Goal: Information Seeking & Learning: Learn about a topic

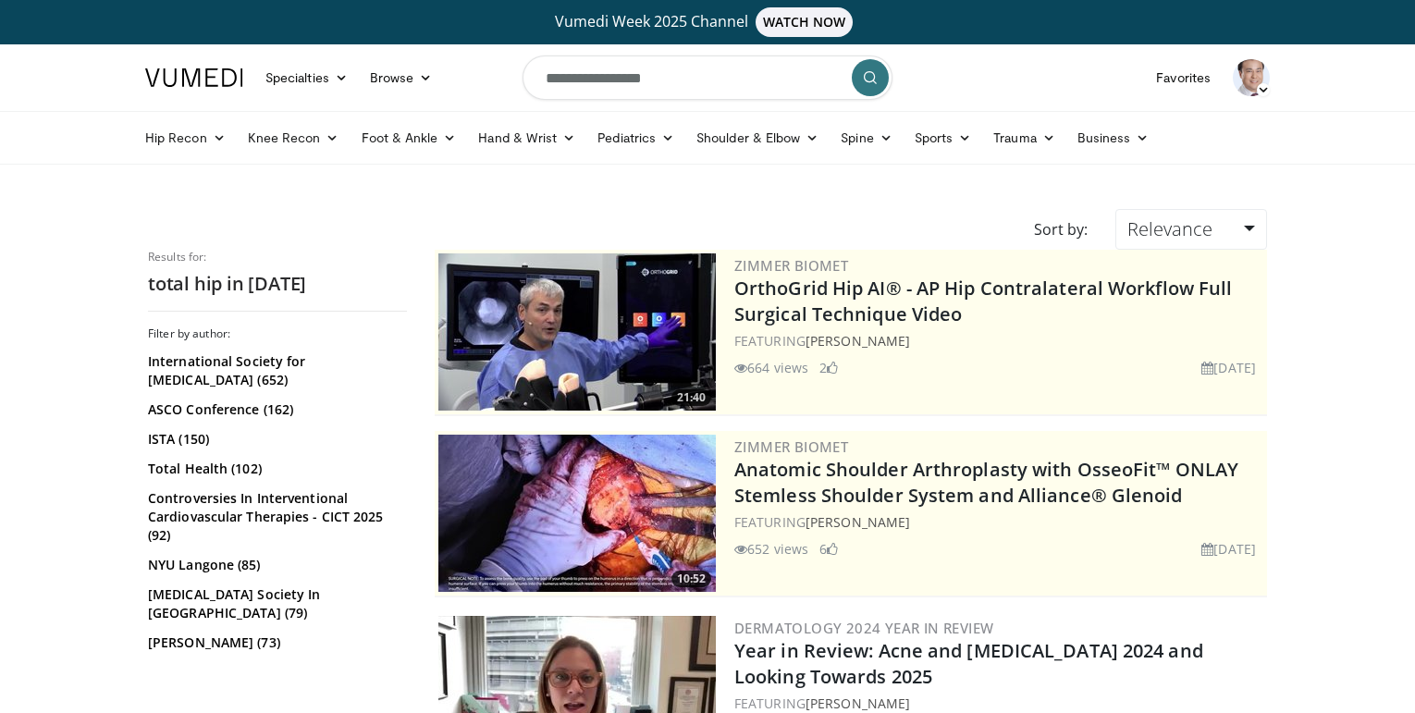
click at [619, 86] on input "**********" at bounding box center [708, 77] width 370 height 44
click at [682, 84] on input "**********" at bounding box center [708, 77] width 370 height 44
drag, startPoint x: 664, startPoint y: 82, endPoint x: 462, endPoint y: 68, distance: 203.0
click at [462, 68] on nav "Specialties Adult & Family Medicine Allergy, Asthma, Immunology Anesthesiology …" at bounding box center [707, 77] width 1147 height 67
type input "**********"
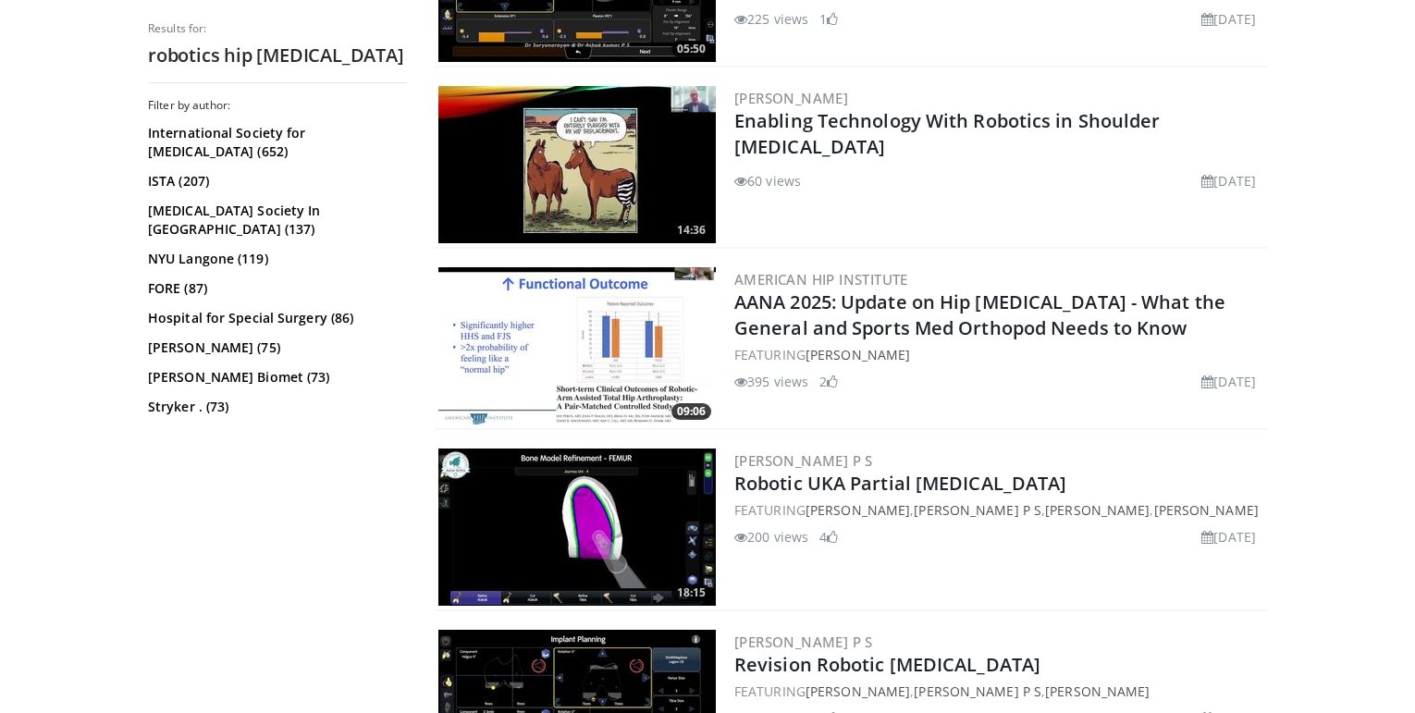
scroll to position [1266, 0]
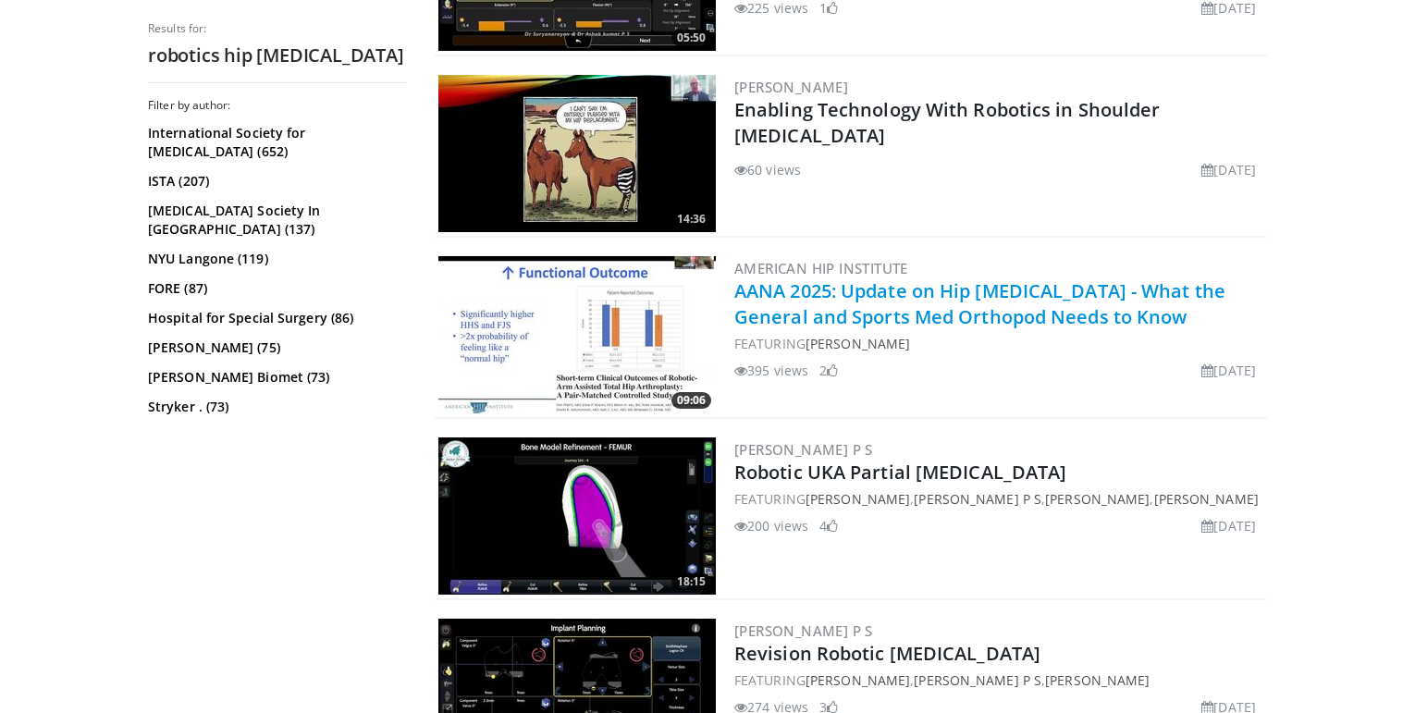
click at [989, 314] on link "AANA 2025: Update on Hip [MEDICAL_DATA] - What the General and Sports Med Ortho…" at bounding box center [979, 303] width 491 height 51
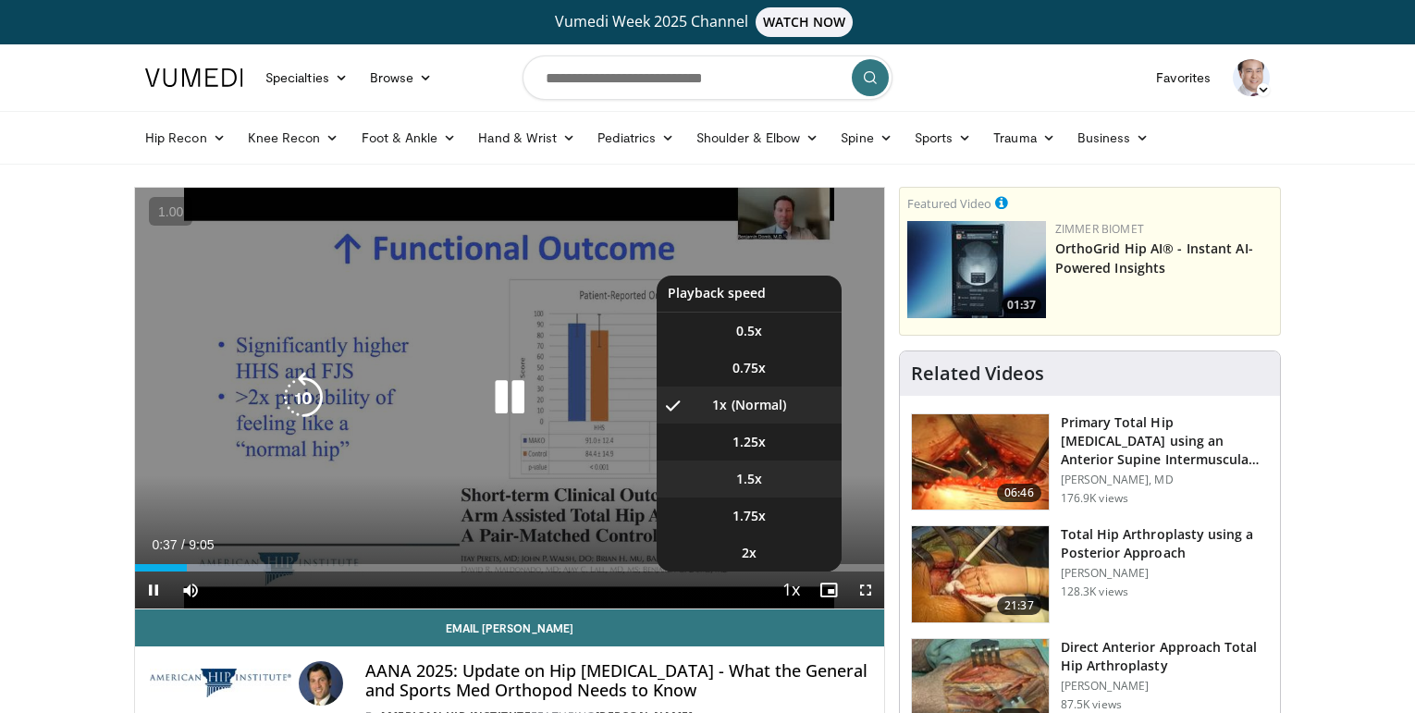
click at [758, 478] on span "1.5x" at bounding box center [749, 479] width 26 height 18
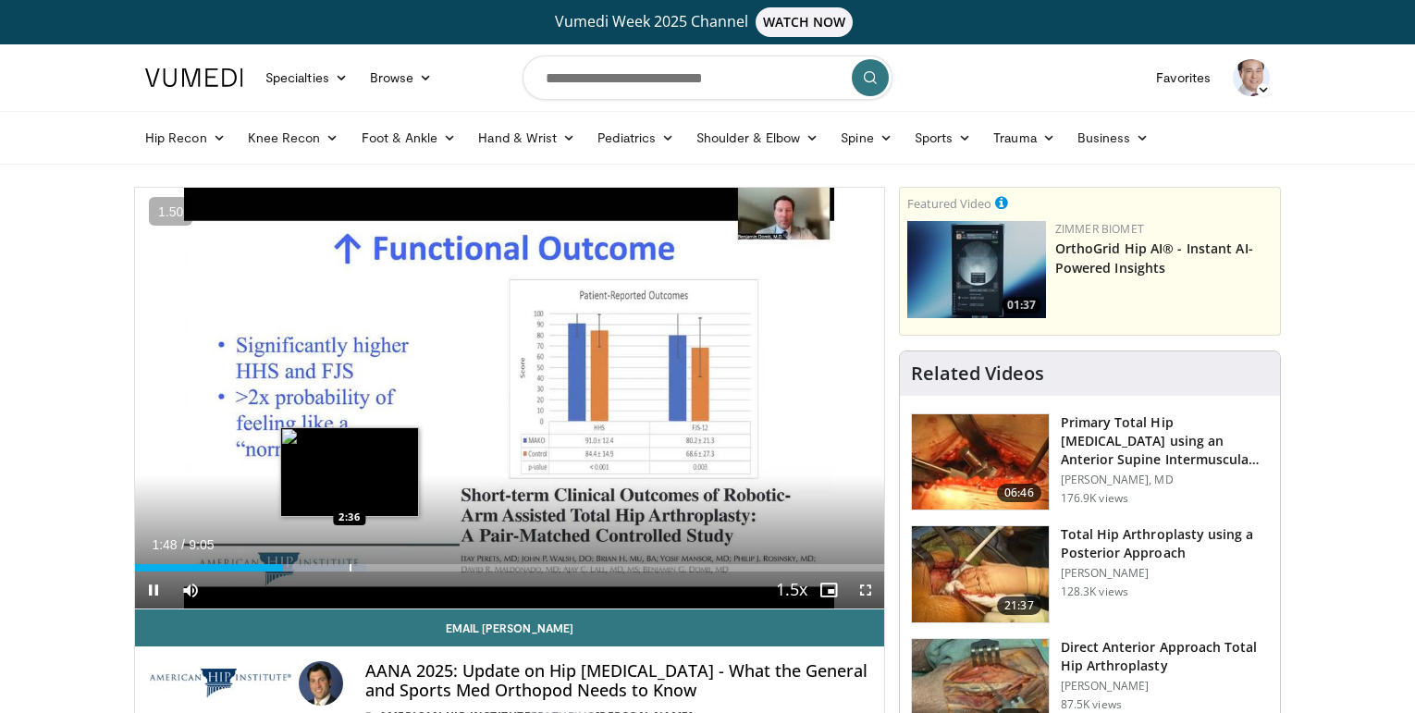
click at [350, 568] on div "Progress Bar" at bounding box center [351, 567] width 2 height 7
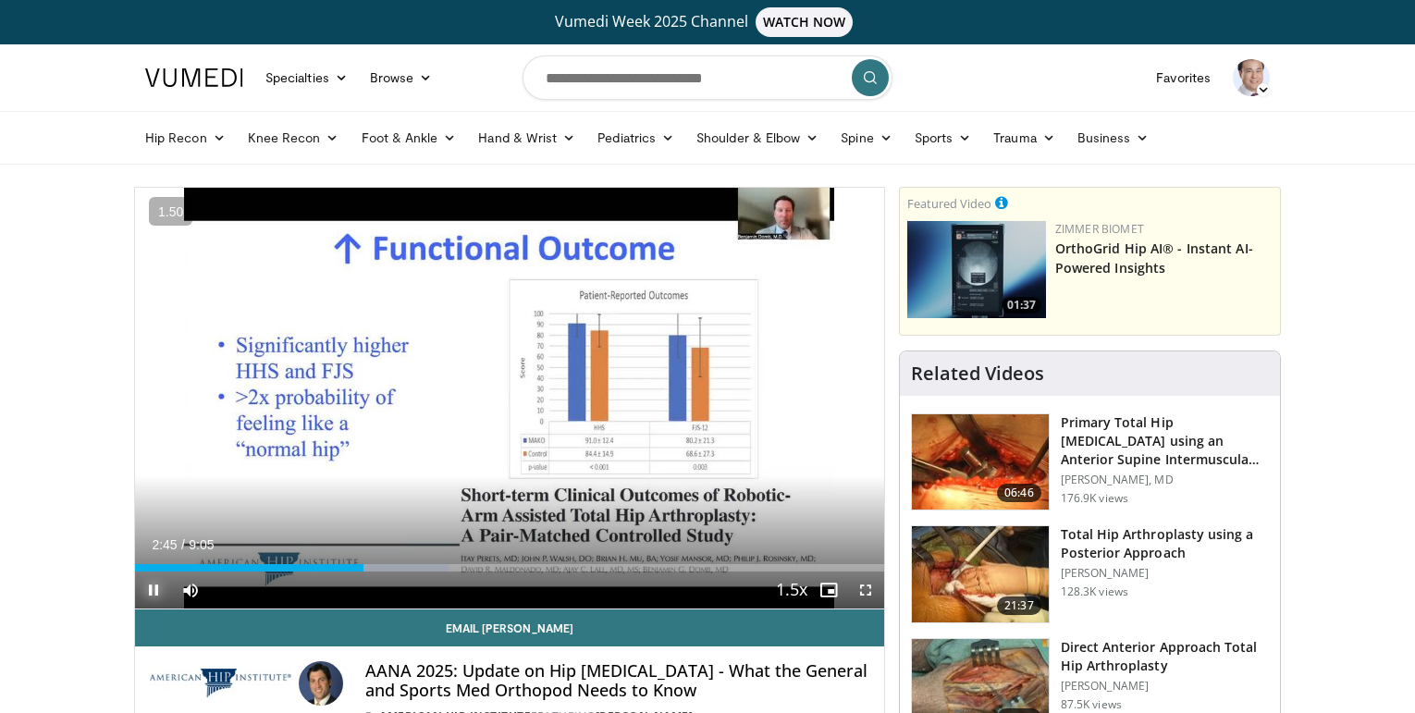
click at [152, 595] on span "Video Player" at bounding box center [153, 590] width 37 height 37
click at [866, 594] on span "Video Player" at bounding box center [865, 590] width 37 height 37
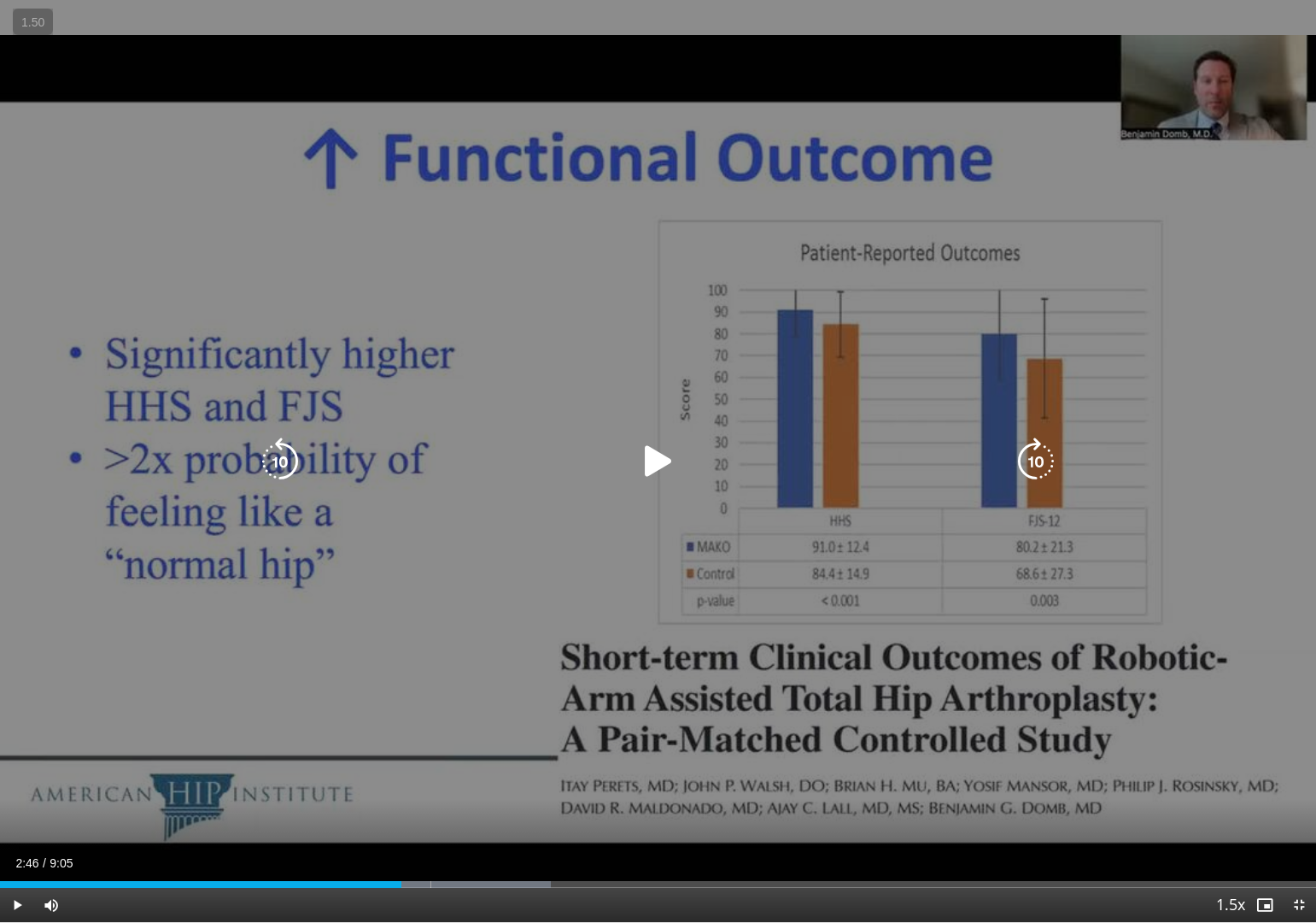
click at [654, 466] on icon "Video Player" at bounding box center [658, 462] width 48 height 48
click at [632, 482] on div "10 seconds Tap to unmute" at bounding box center [658, 461] width 1316 height 922
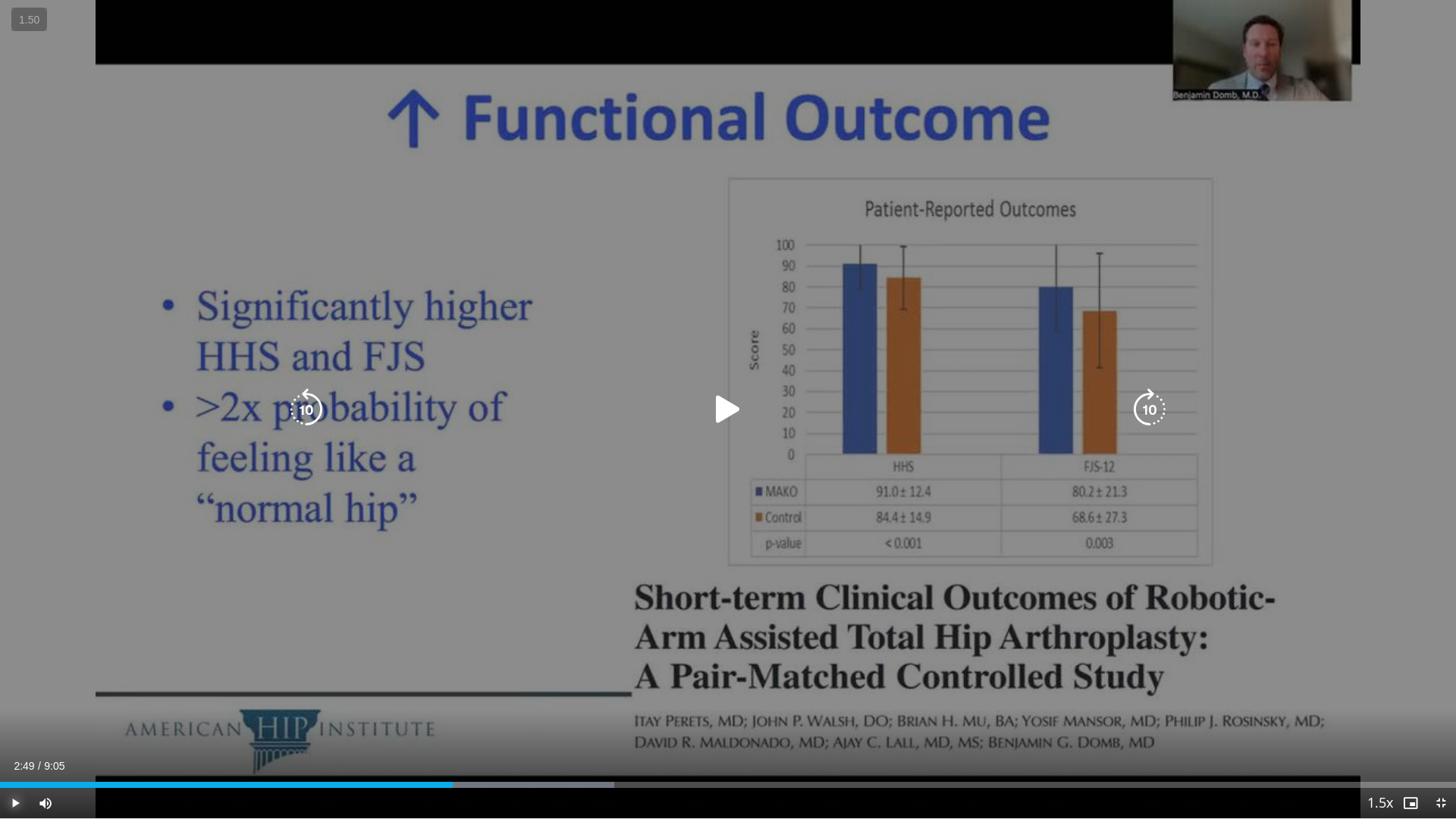
click at [15, 584] on span "Video Player" at bounding box center [15, 803] width 30 height 30
click at [1159, 584] on span "Video Player" at bounding box center [1440, 803] width 30 height 30
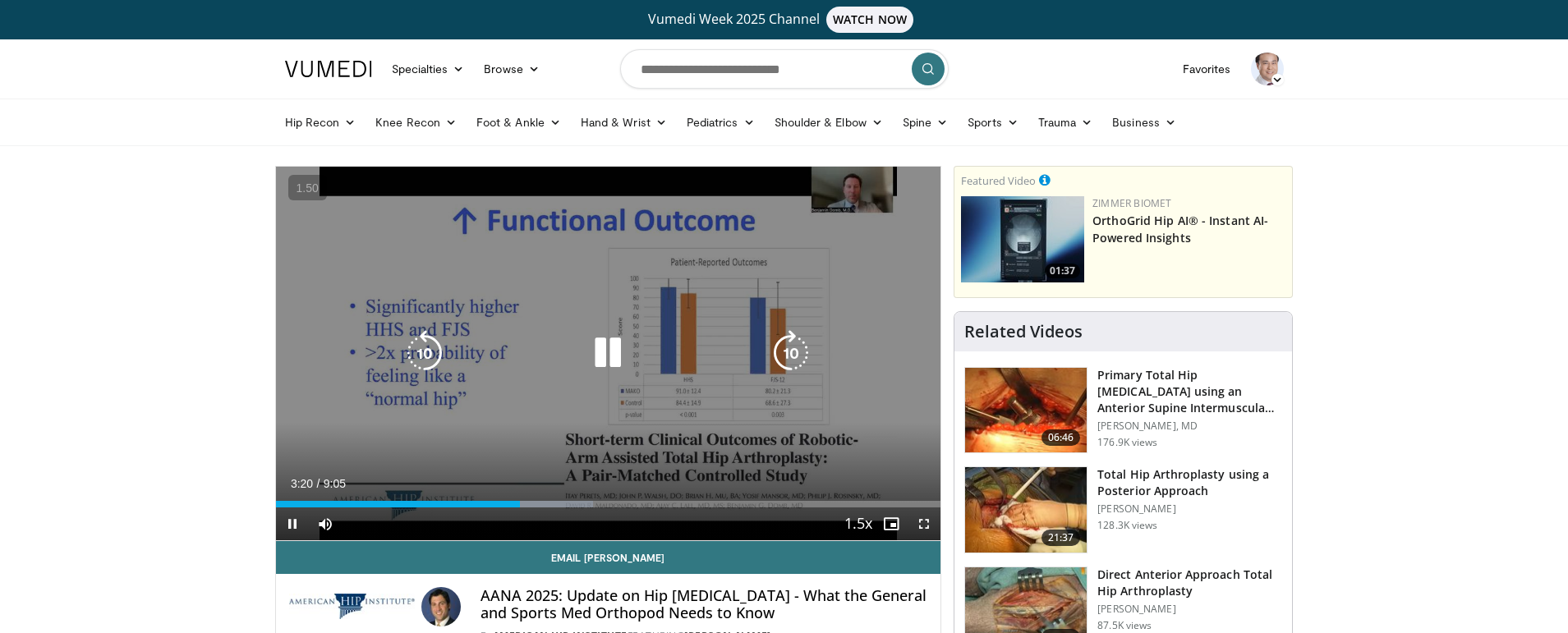
click at [614, 356] on icon "Video Player" at bounding box center [608, 353] width 46 height 46
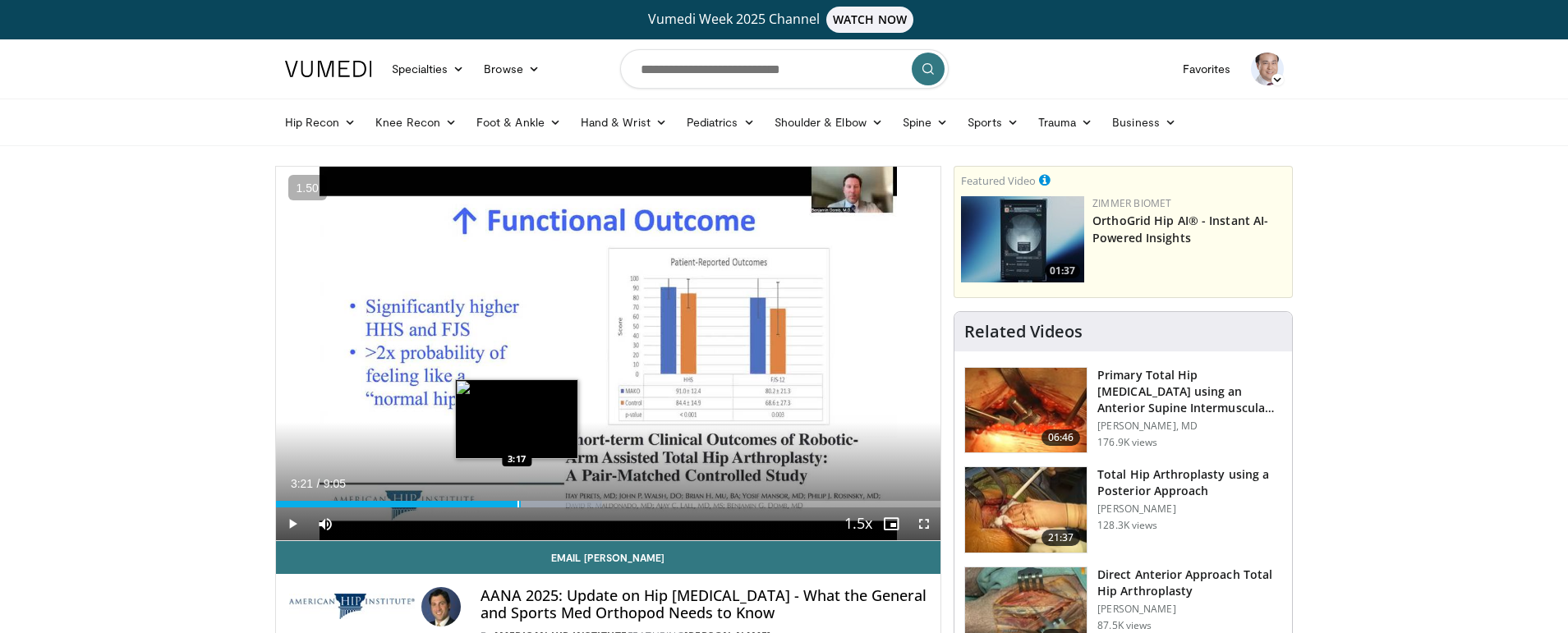
click at [518, 507] on div "Progress Bar" at bounding box center [519, 503] width 2 height 6
click at [511, 504] on div "Progress Bar" at bounding box center [511, 503] width 2 height 6
click at [516, 505] on div "Progress Bar" at bounding box center [517, 503] width 2 height 6
click at [519, 505] on div "Progress Bar" at bounding box center [519, 503] width 2 height 6
click at [303, 527] on span "Video Player" at bounding box center [292, 524] width 33 height 33
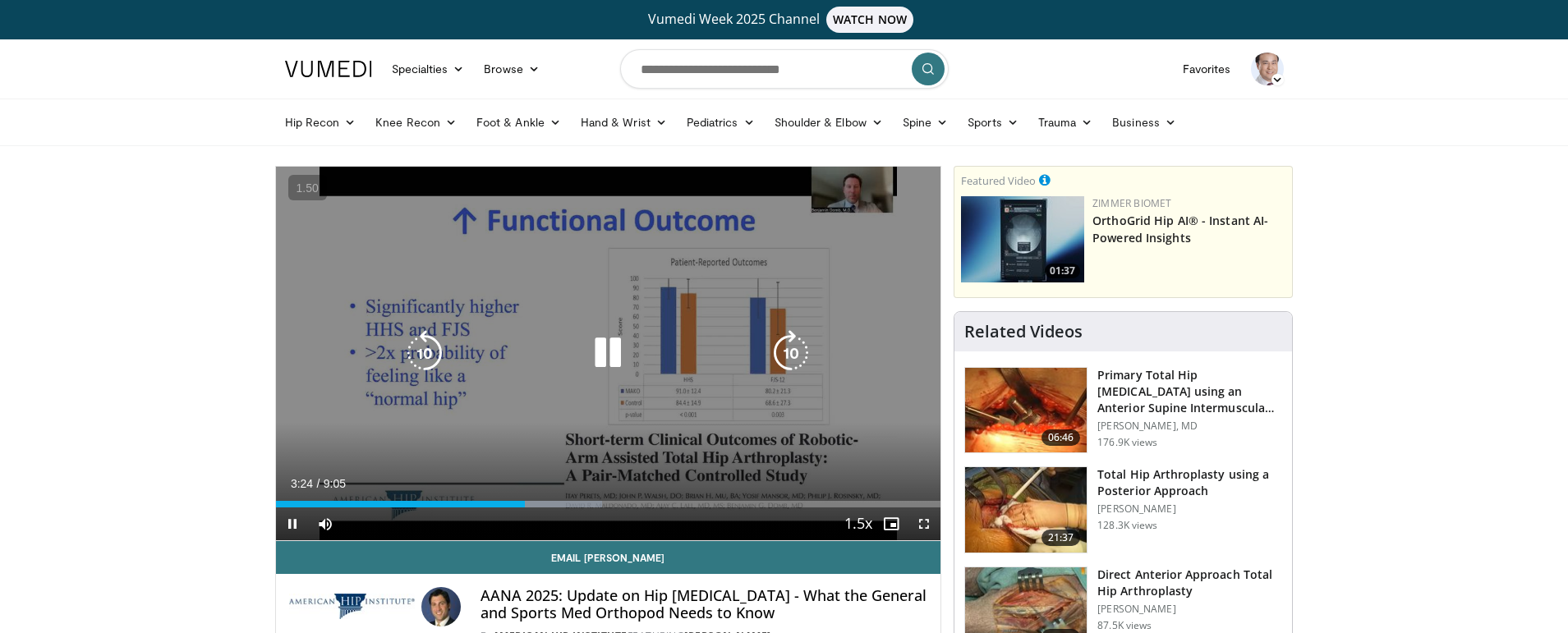
click at [288, 513] on video-js "**********" at bounding box center [608, 354] width 665 height 375
click at [491, 411] on div "10 seconds Tap to unmute" at bounding box center [608, 353] width 665 height 374
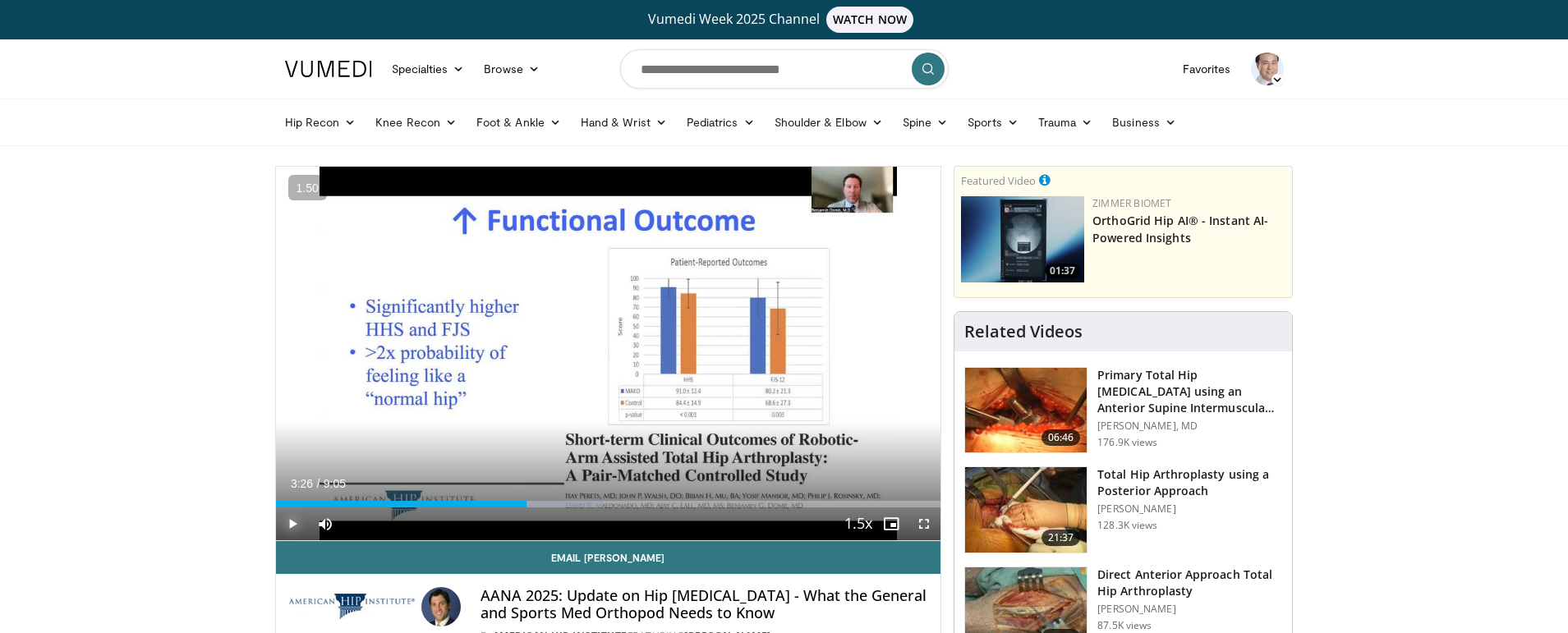
click at [289, 521] on span "Video Player" at bounding box center [292, 524] width 33 height 33
click at [292, 526] on span "Video Player" at bounding box center [292, 524] width 33 height 33
click at [288, 524] on span "Video Player" at bounding box center [292, 524] width 33 height 33
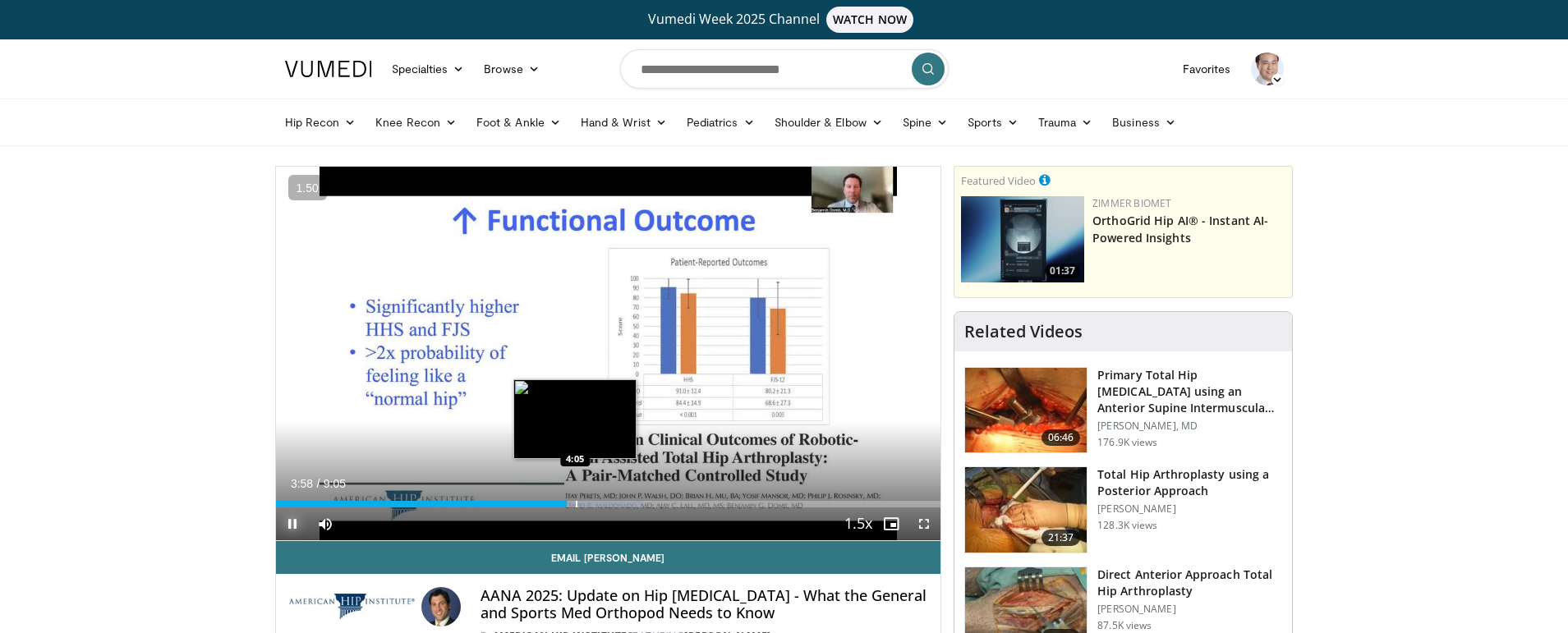
click at [575, 502] on div "Progress Bar" at bounding box center [576, 503] width 2 height 6
click at [590, 502] on div "Progress Bar" at bounding box center [590, 503] width 2 height 6
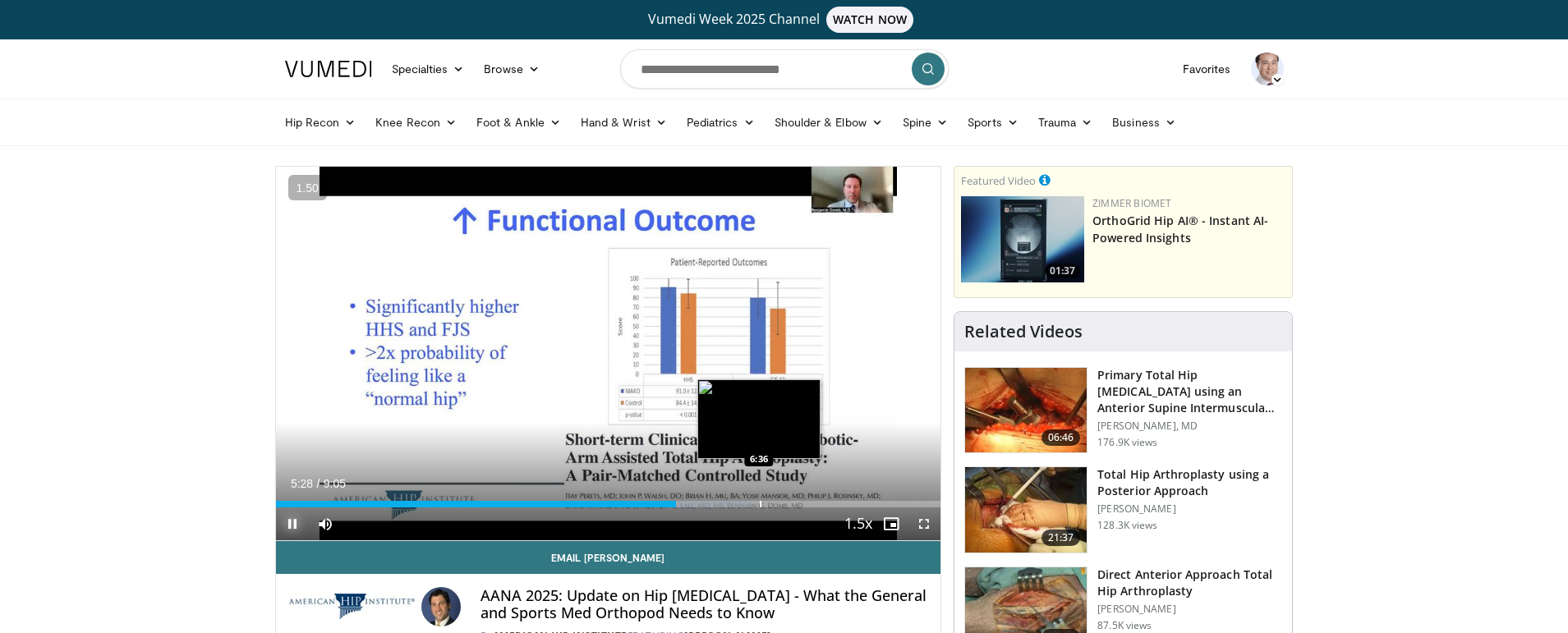
click at [760, 503] on div "Progress Bar" at bounding box center [761, 503] width 2 height 6
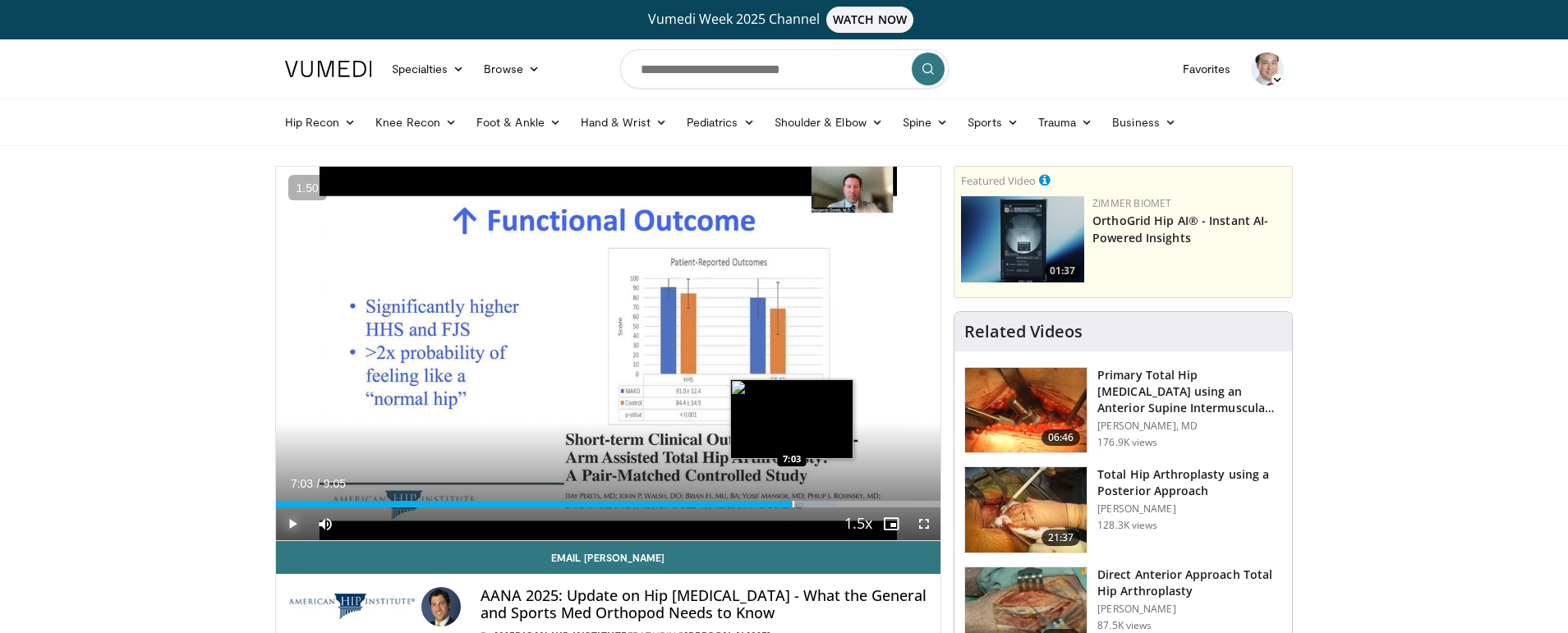
click at [793, 506] on div "Progress Bar" at bounding box center [794, 503] width 2 height 6
click at [826, 506] on div "Progress Bar" at bounding box center [827, 503] width 2 height 6
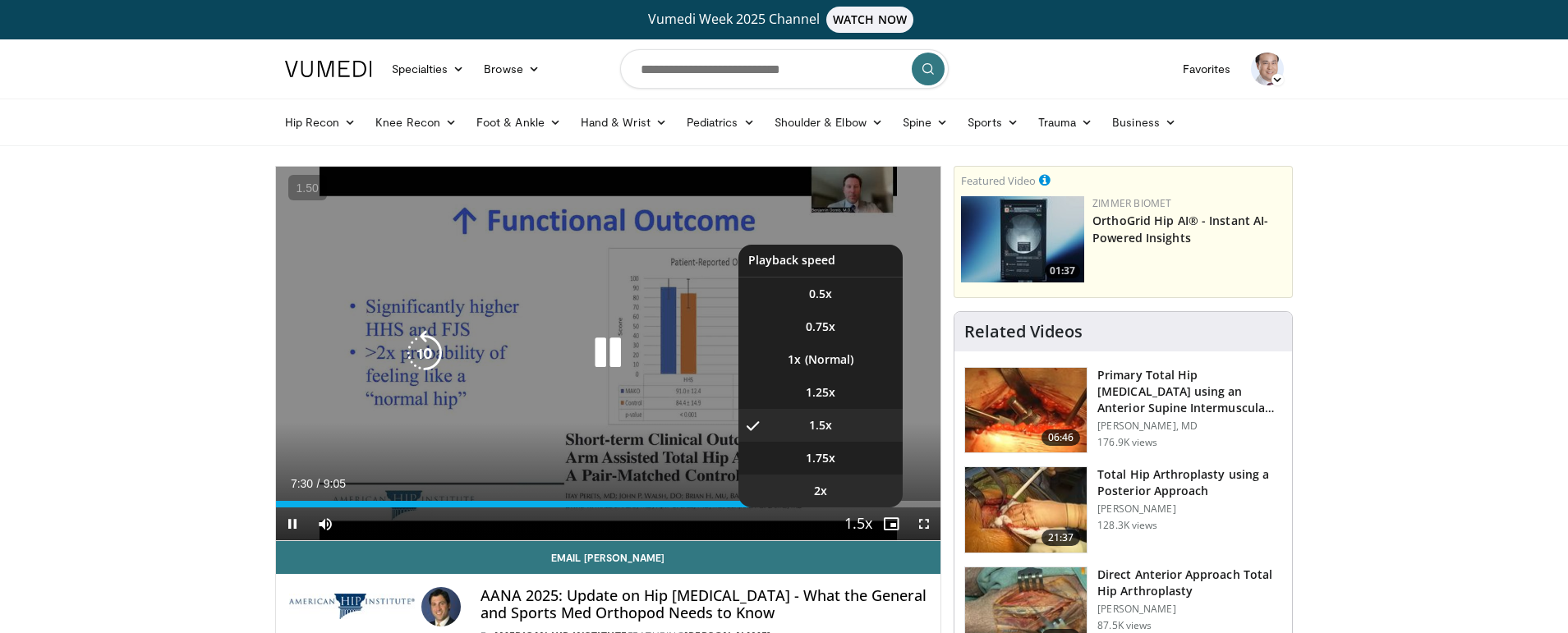
click at [848, 508] on div "1.5x Playback Rate 0.5x 0.75x 1x 1.25x 1.5x , selected 1.75x 2x" at bounding box center [858, 524] width 33 height 33
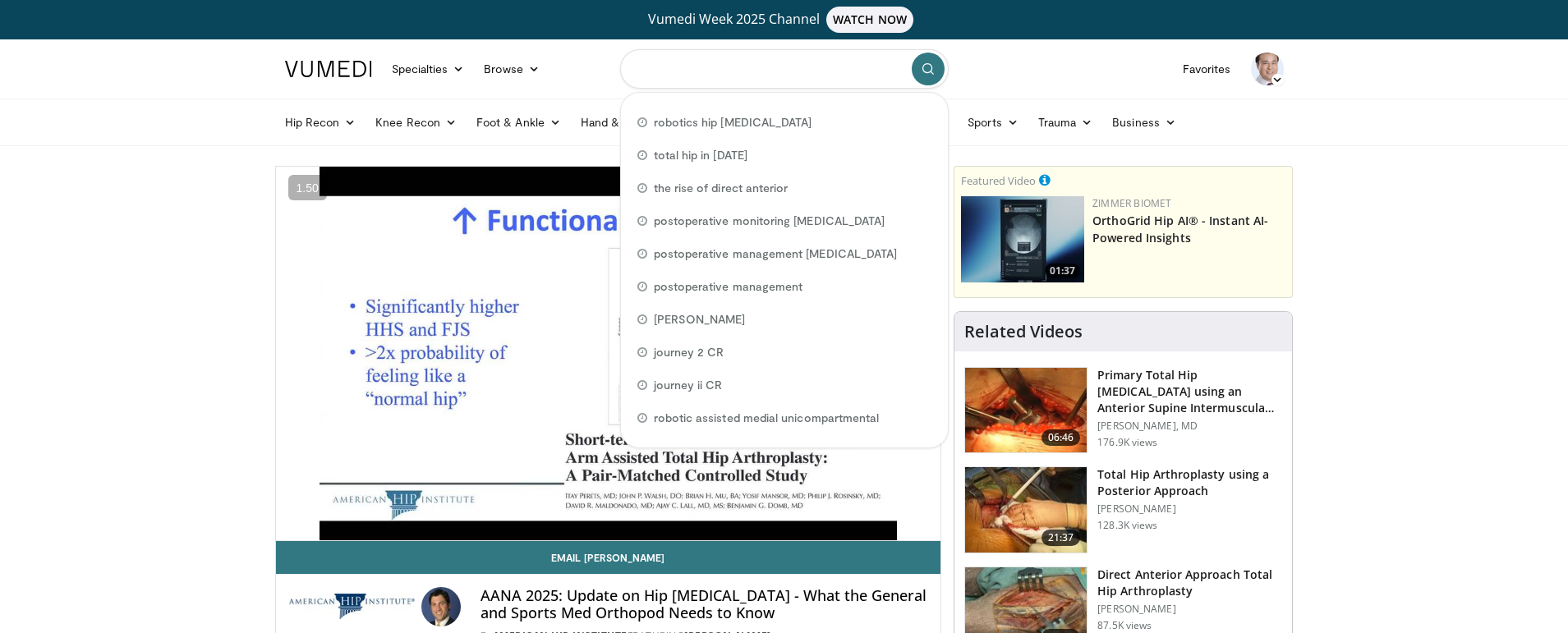
click at [771, 71] on input "Search topics, interventions" at bounding box center [784, 68] width 329 height 39
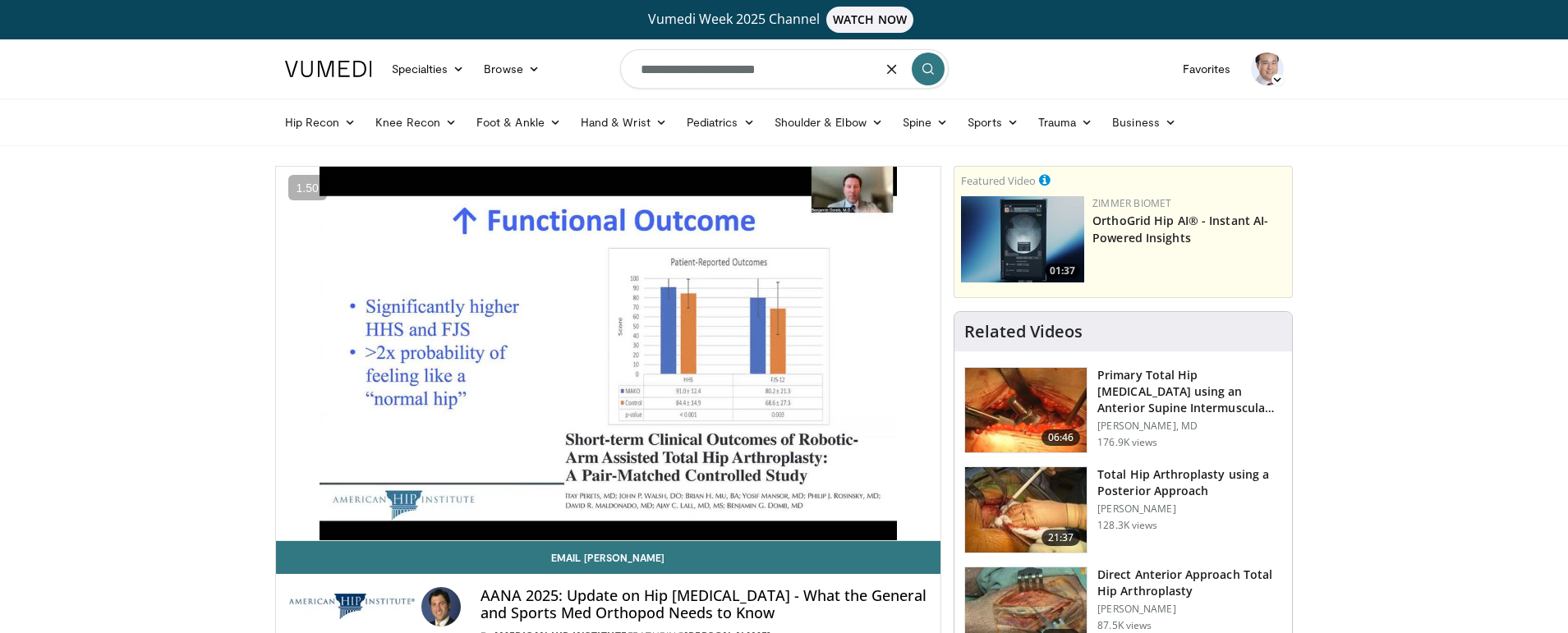
type input "**********"
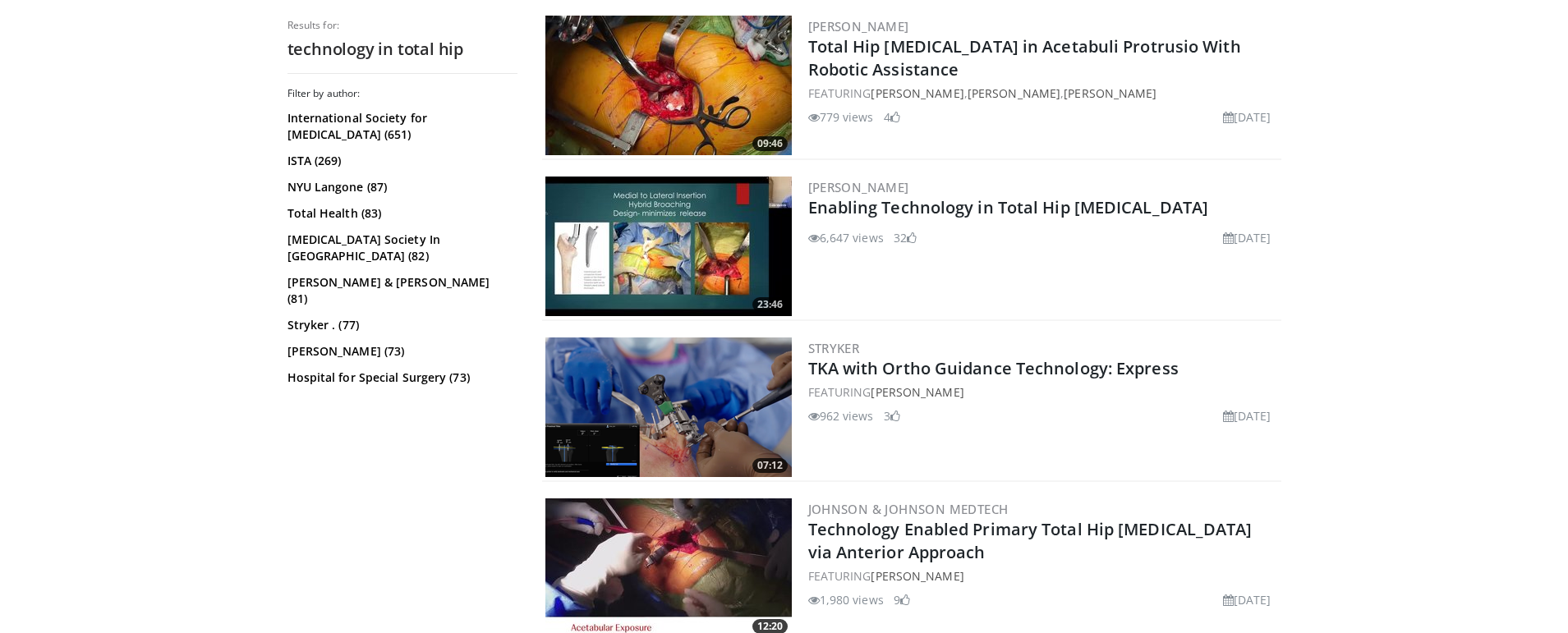
scroll to position [512, 0]
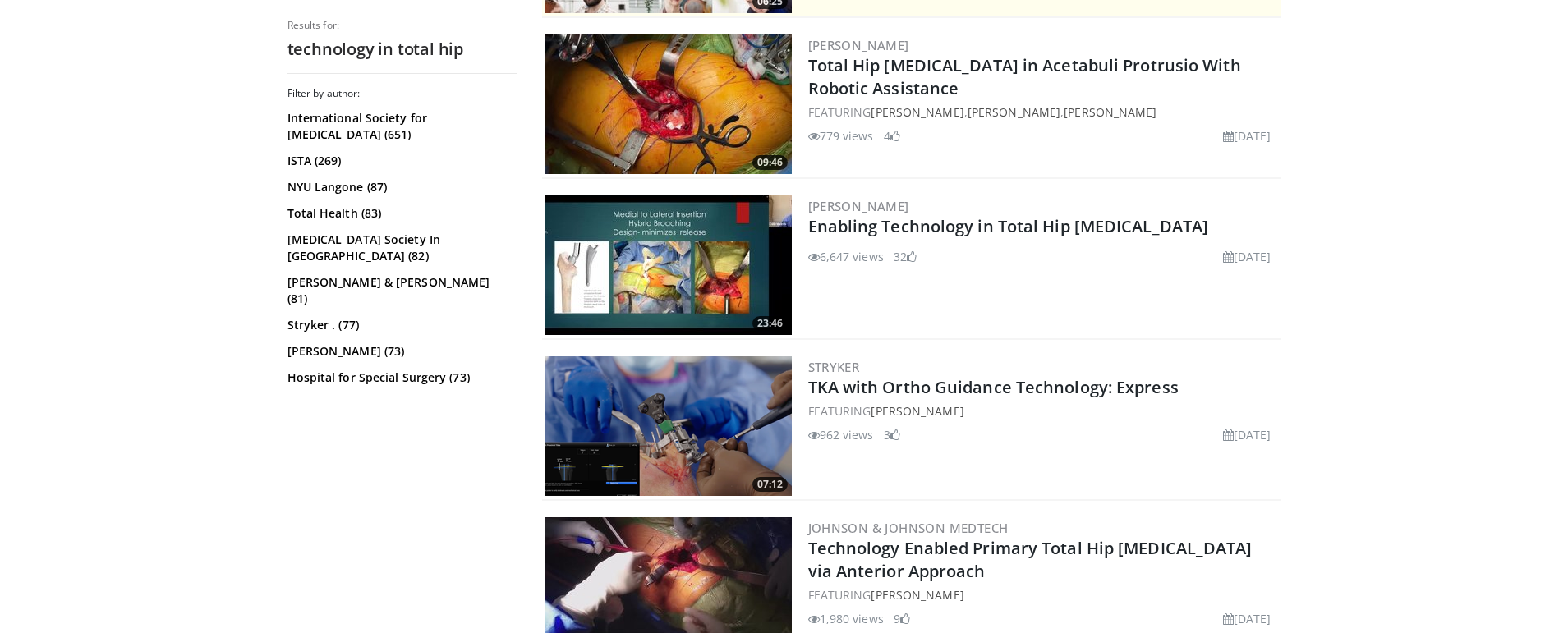
click at [768, 234] on img at bounding box center [668, 265] width 246 height 139
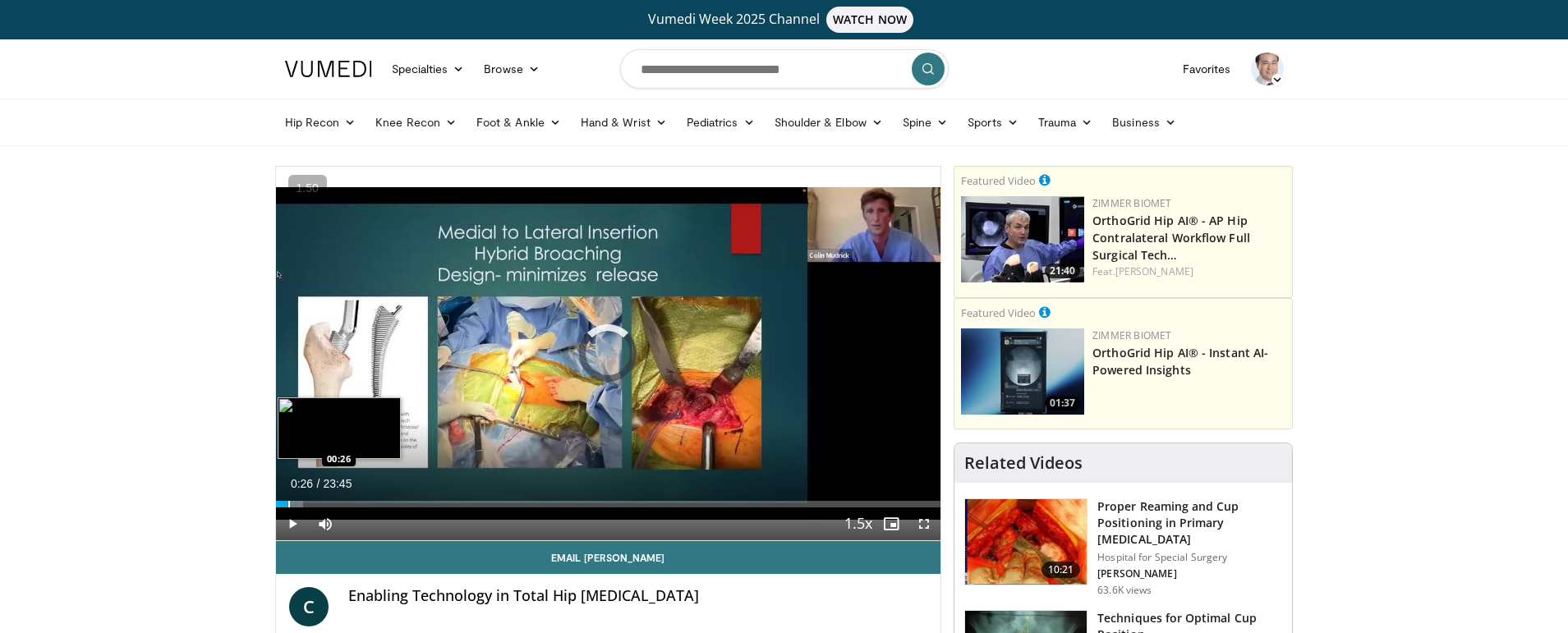
click at [289, 502] on div "Progress Bar" at bounding box center [289, 503] width 2 height 6
click at [299, 505] on div "Progress Bar" at bounding box center [300, 503] width 2 height 6
click at [306, 504] on div "Progress Bar" at bounding box center [305, 503] width 2 height 6
click at [317, 503] on div "Progress Bar" at bounding box center [318, 503] width 2 height 6
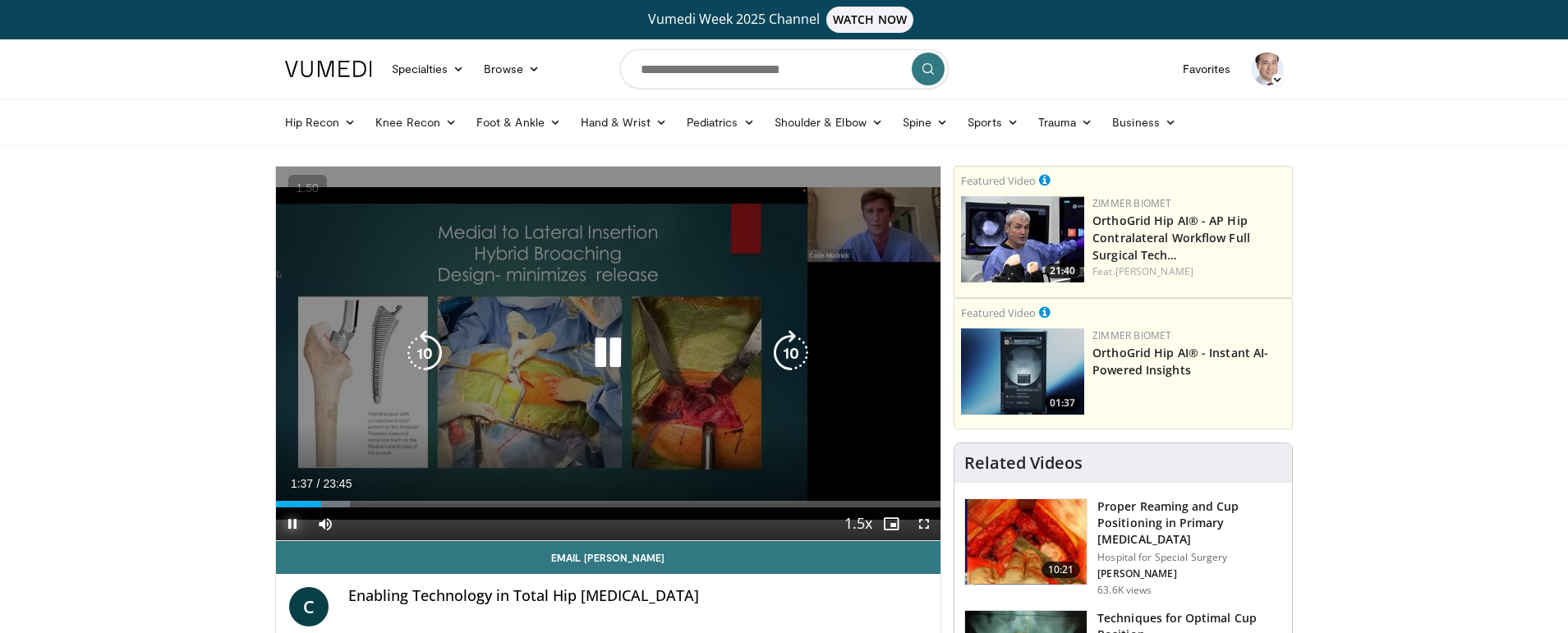
click at [290, 524] on span "Video Player" at bounding box center [292, 524] width 33 height 33
